Goal: Transaction & Acquisition: Purchase product/service

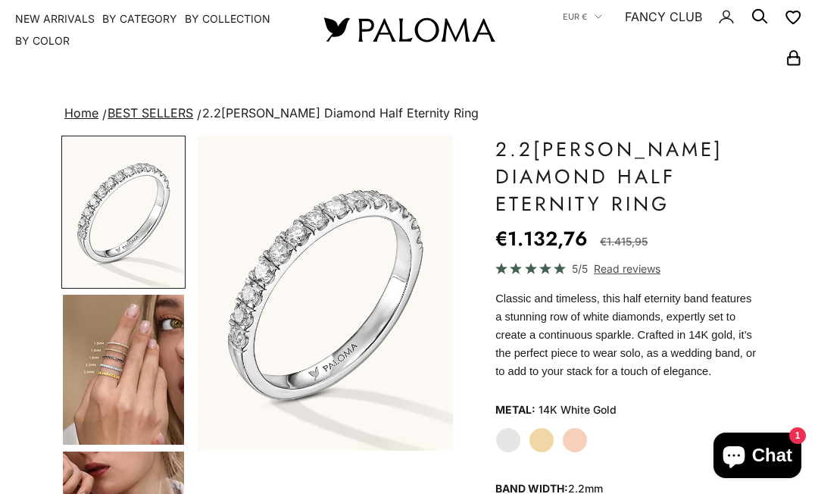
scroll to position [41, 0]
click at [110, 345] on img "Go to item 4" at bounding box center [123, 370] width 121 height 150
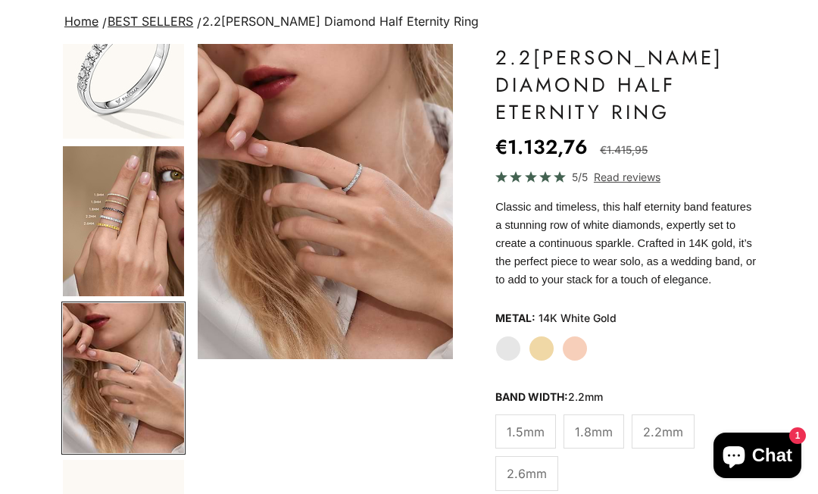
scroll to position [132, 0]
click at [326, 173] on img "Item 5 of 23" at bounding box center [325, 202] width 255 height 315
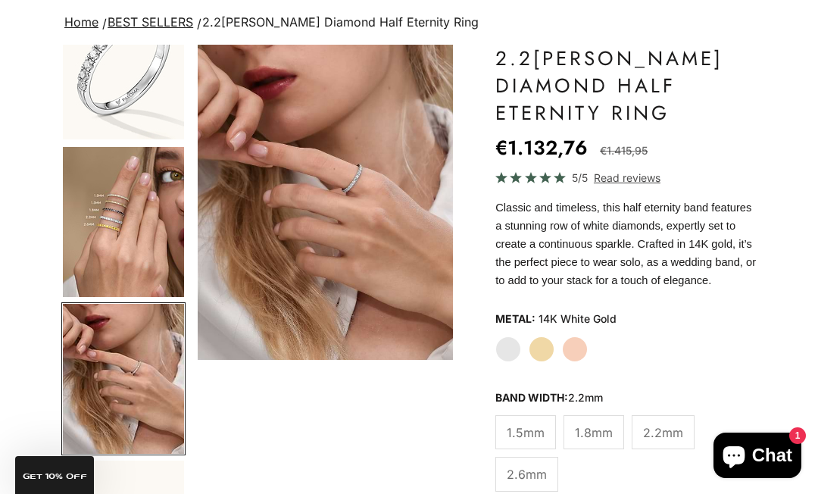
click at [532, 362] on label "Yellow Gold" at bounding box center [542, 349] width 26 height 26
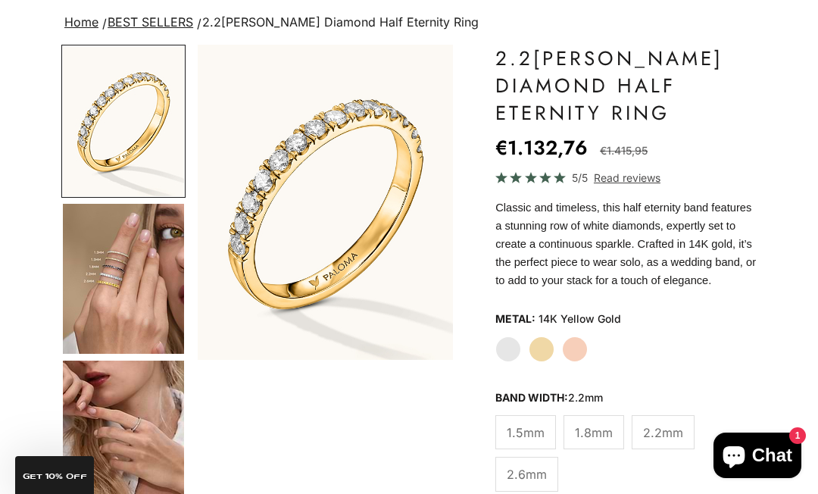
click at [107, 429] on img "Go to item 5" at bounding box center [123, 436] width 121 height 150
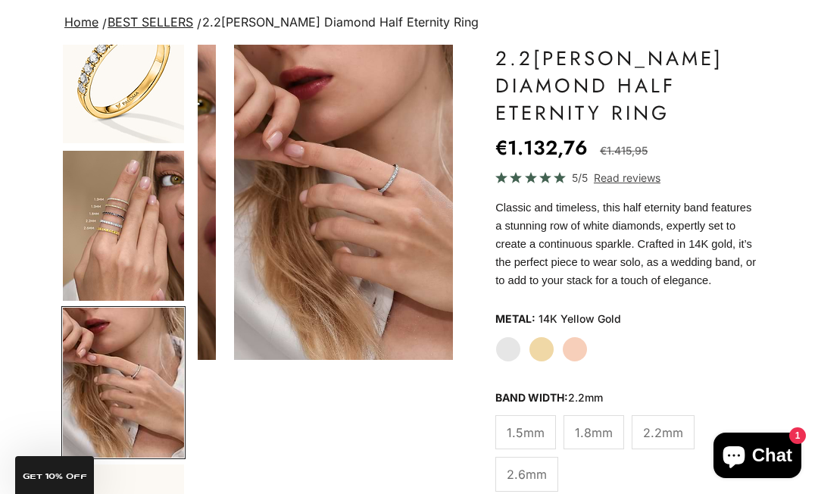
scroll to position [0, 547]
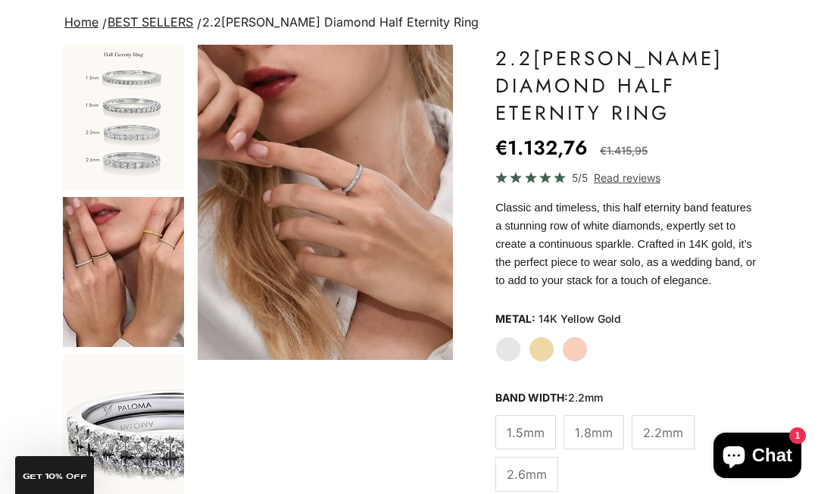
click at [114, 286] on img "Go to item 10" at bounding box center [123, 272] width 121 height 150
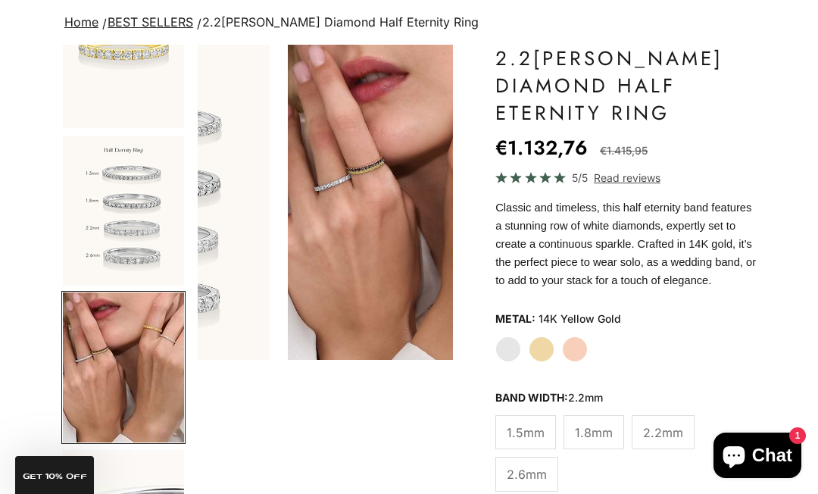
scroll to position [0, 1368]
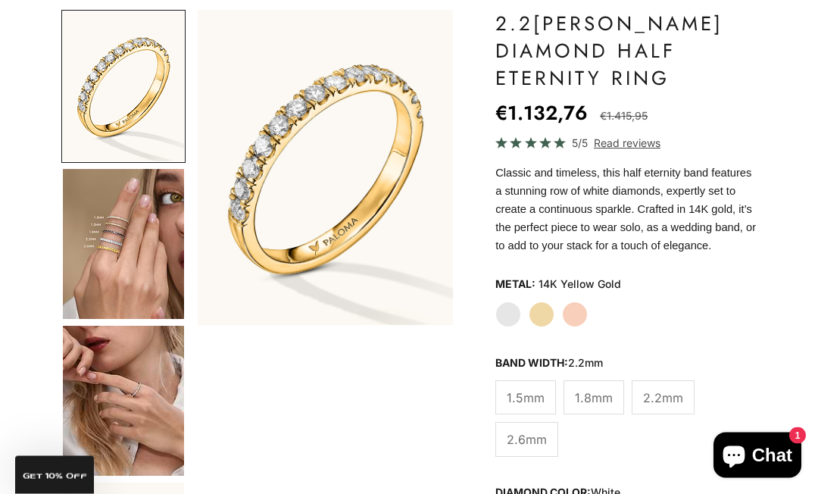
click at [123, 249] on img "Go to item 4" at bounding box center [123, 245] width 121 height 150
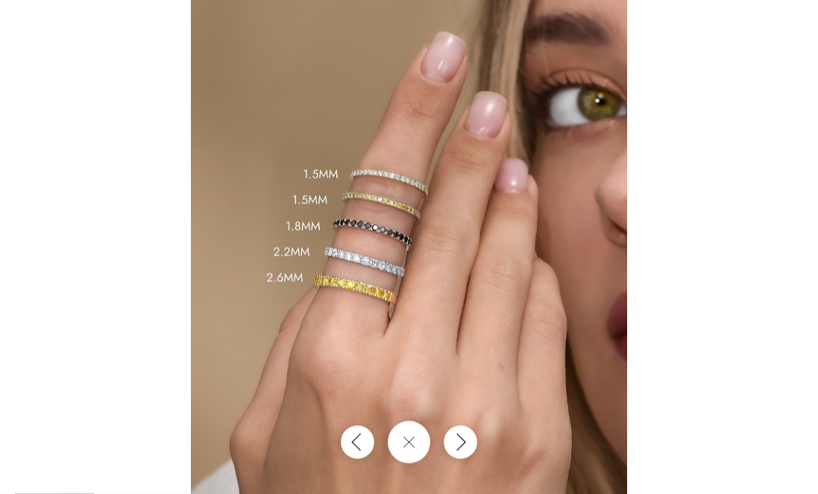
scroll to position [167, 0]
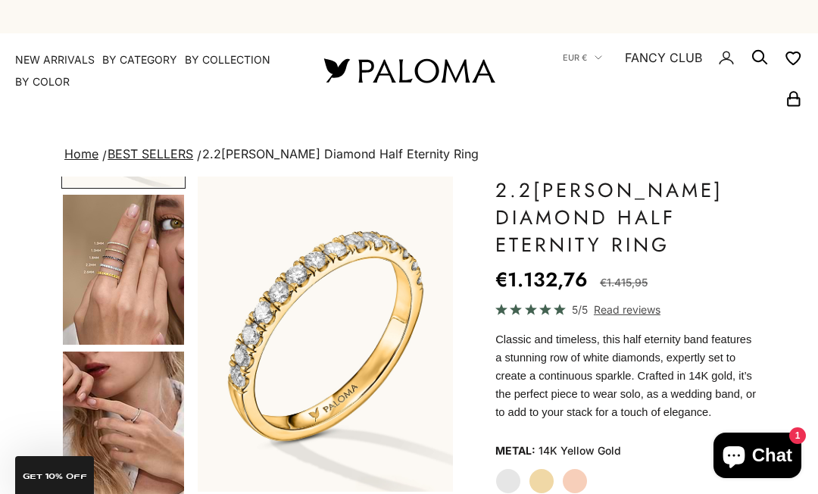
scroll to position [141, 0]
click at [501, 493] on label "White Gold" at bounding box center [508, 481] width 26 height 26
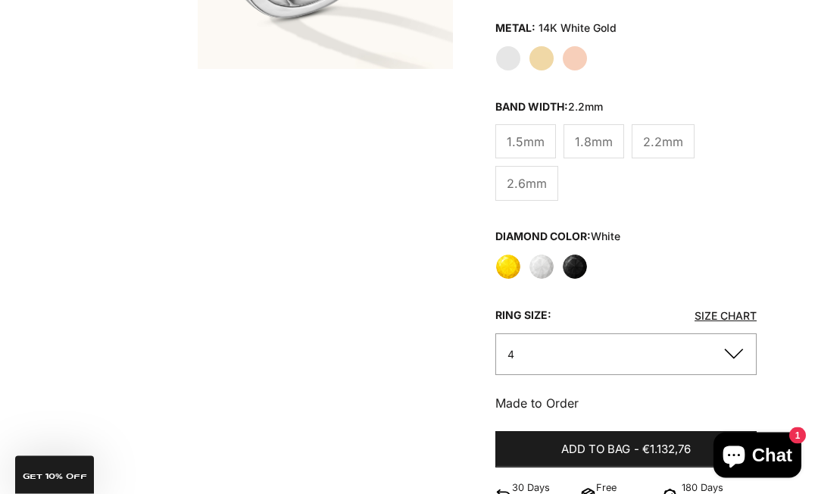
scroll to position [420, 0]
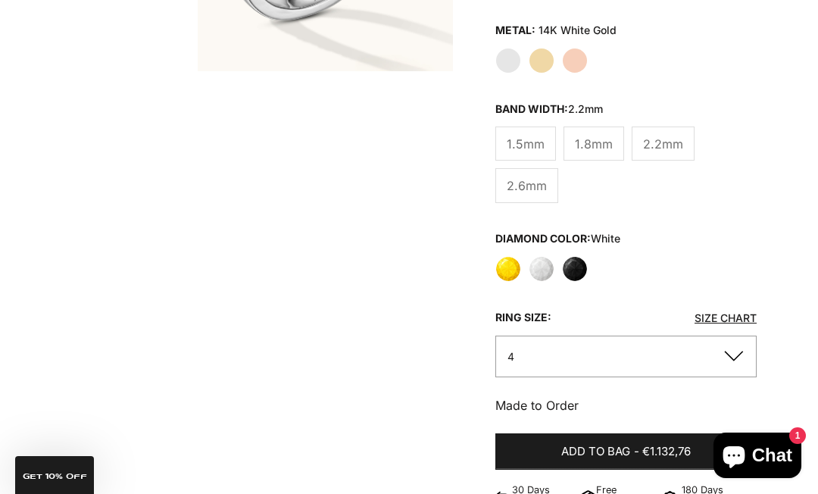
click at [518, 370] on button "4" at bounding box center [625, 357] width 261 height 42
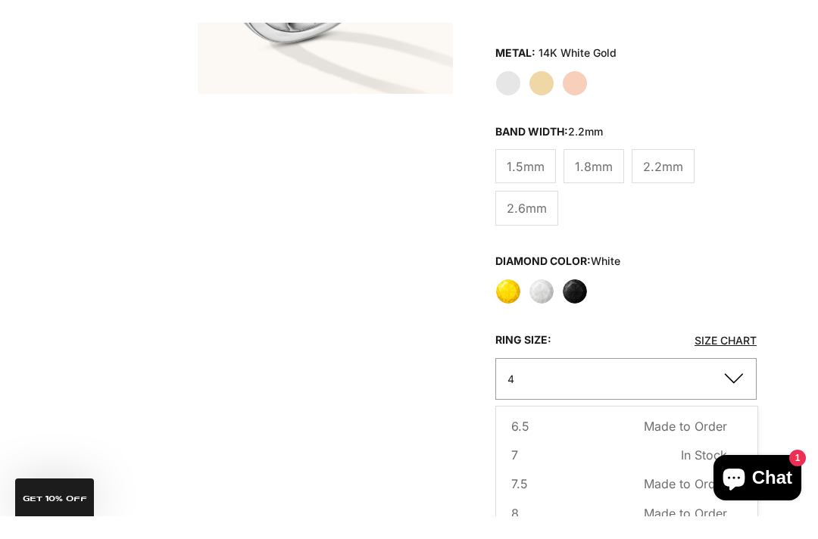
scroll to position [150, 0]
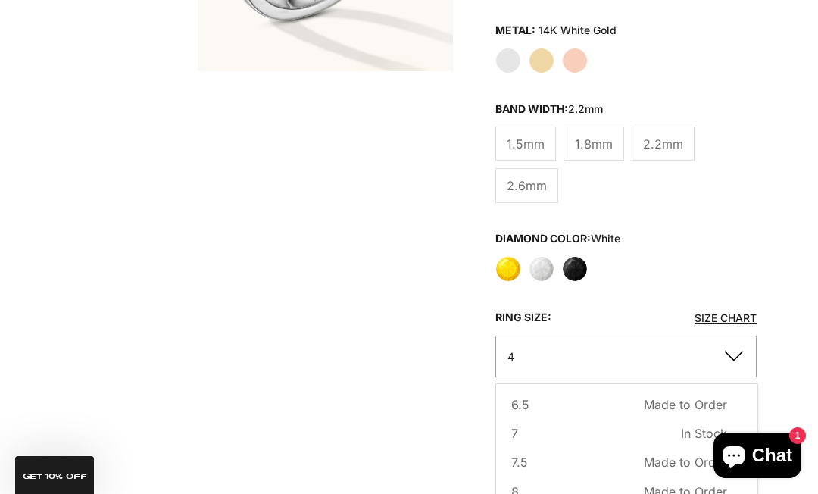
click at [517, 493] on span "8" at bounding box center [515, 492] width 8 height 20
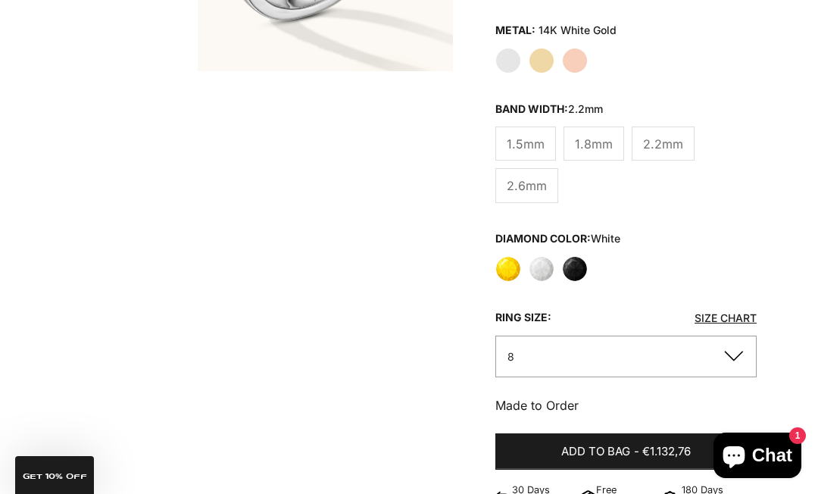
click at [575, 324] on link "Size Chart" at bounding box center [726, 317] width 62 height 13
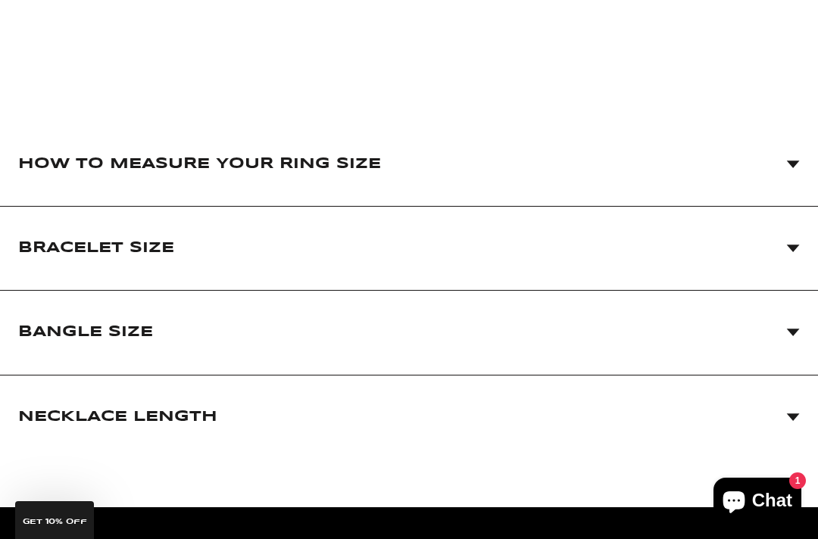
scroll to position [218, 0]
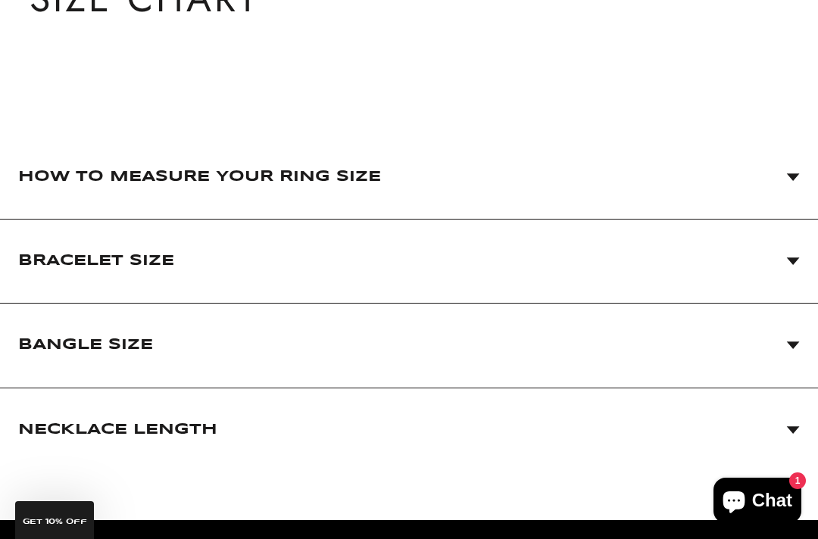
click at [60, 175] on span "How to Measure Your Ring Size" at bounding box center [199, 177] width 363 height 30
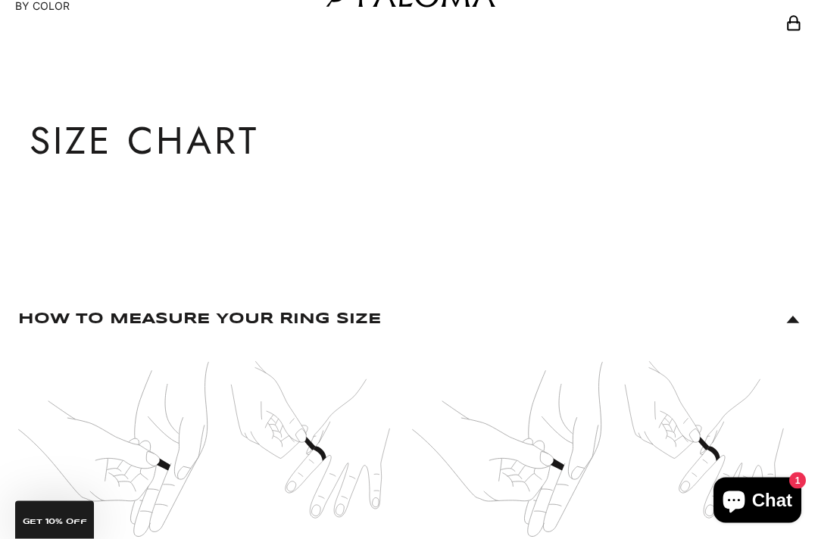
scroll to position [0, 0]
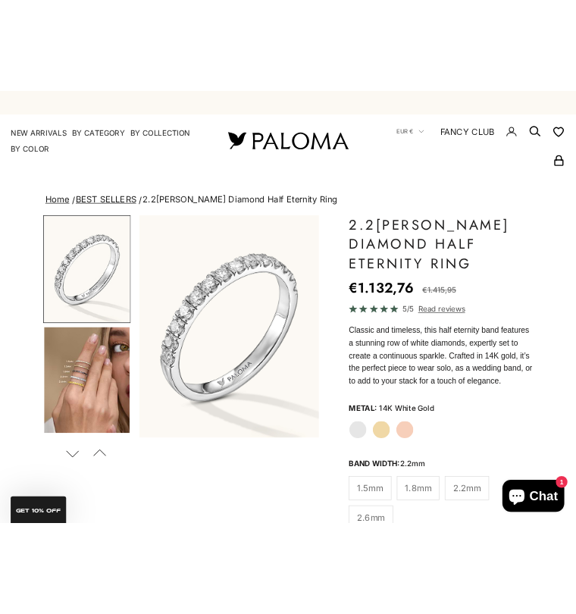
scroll to position [0, 61]
